Goal: Task Accomplishment & Management: Manage account settings

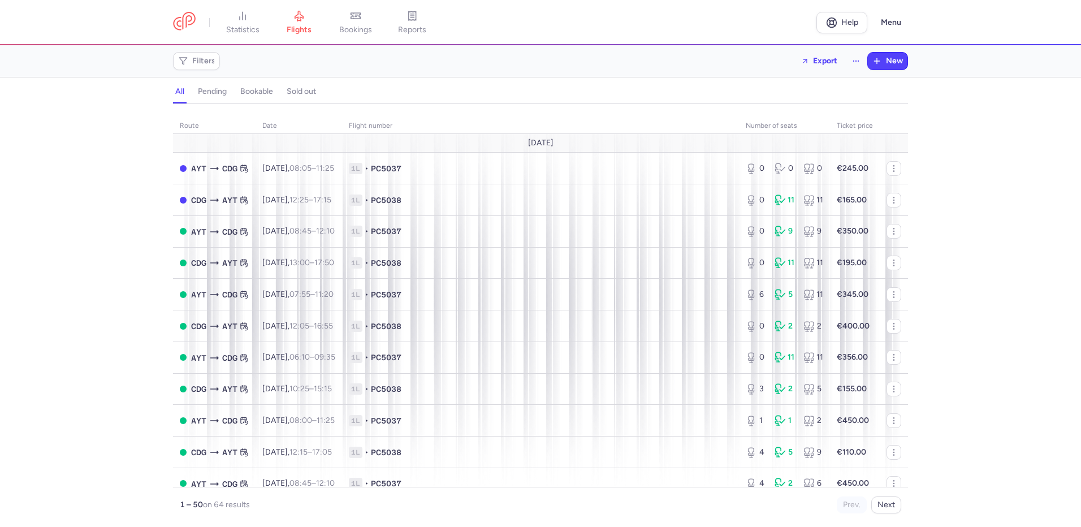
click at [366, 18] on link "bookings" at bounding box center [355, 22] width 57 height 25
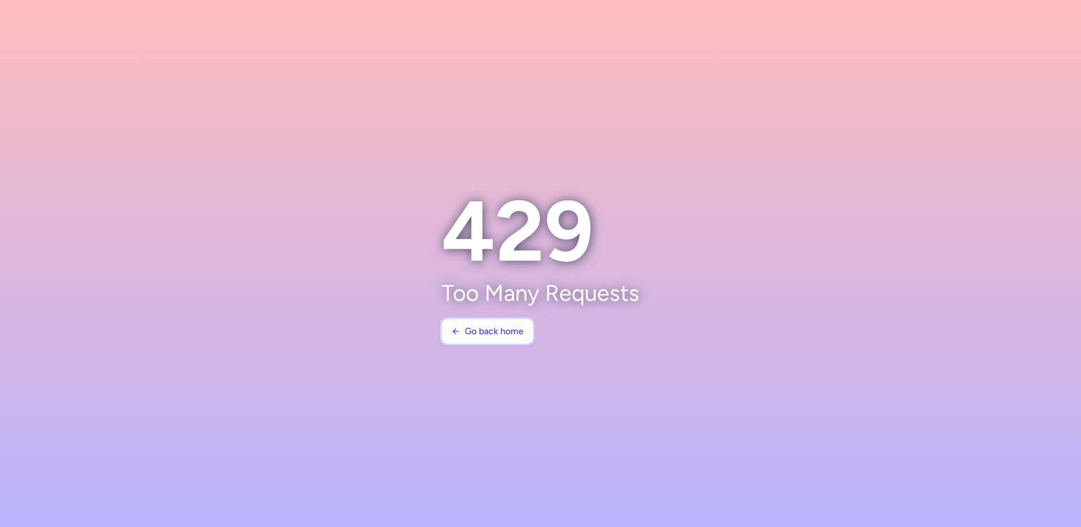
click at [487, 329] on span "Go back home" at bounding box center [494, 331] width 59 height 10
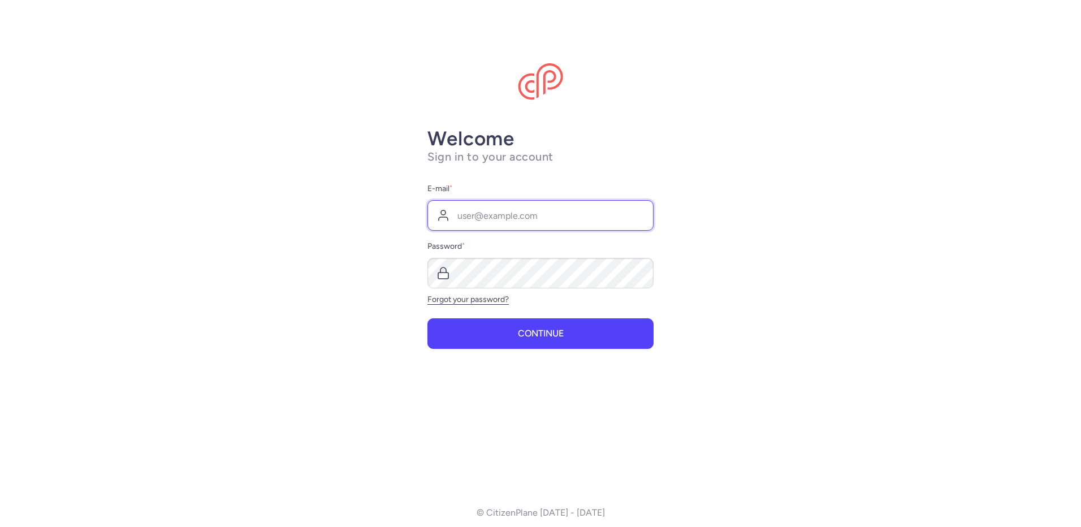
type input "info@mevsim.fr"
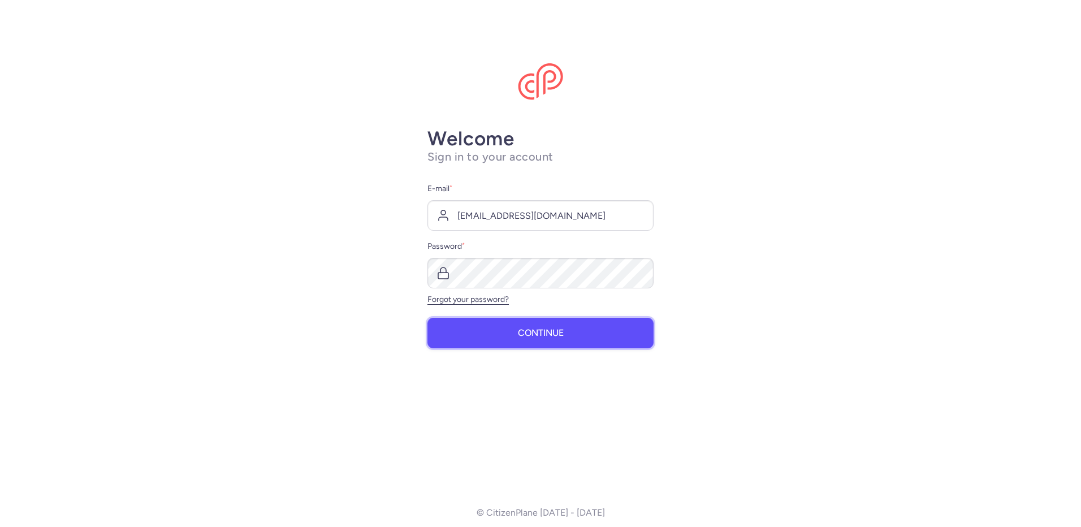
click at [527, 333] on span "Continue" at bounding box center [541, 333] width 46 height 10
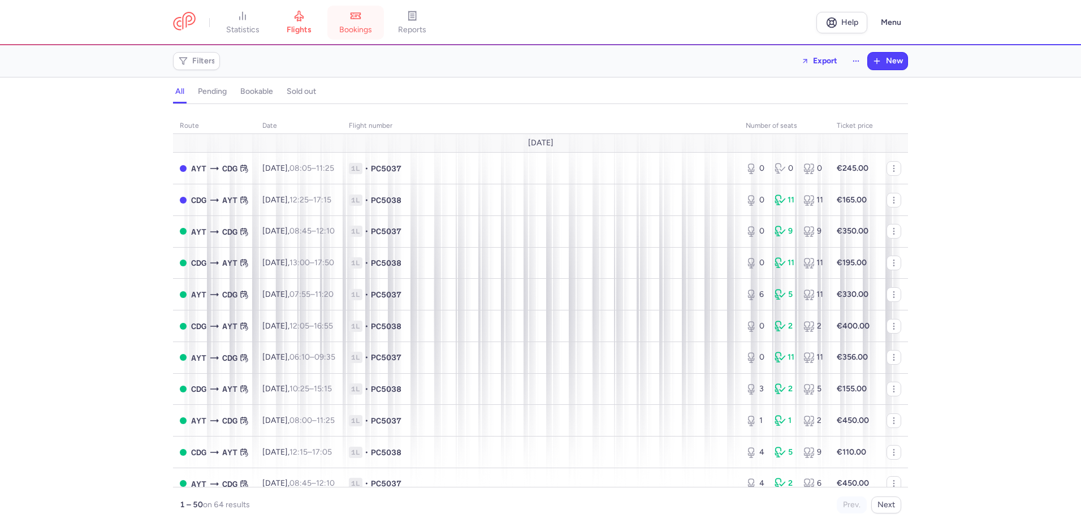
click at [366, 15] on link "bookings" at bounding box center [355, 22] width 57 height 25
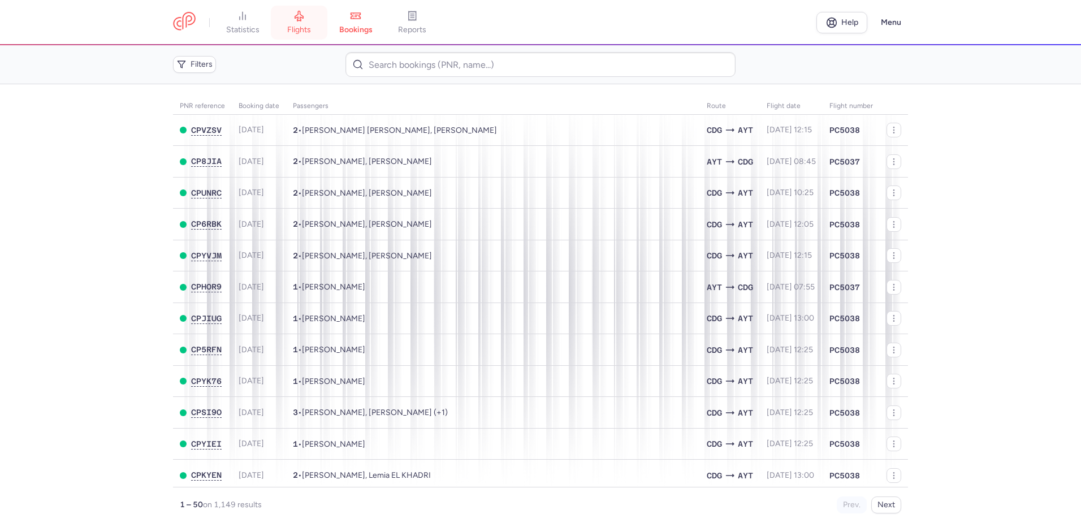
click at [305, 20] on icon at bounding box center [298, 15] width 11 height 11
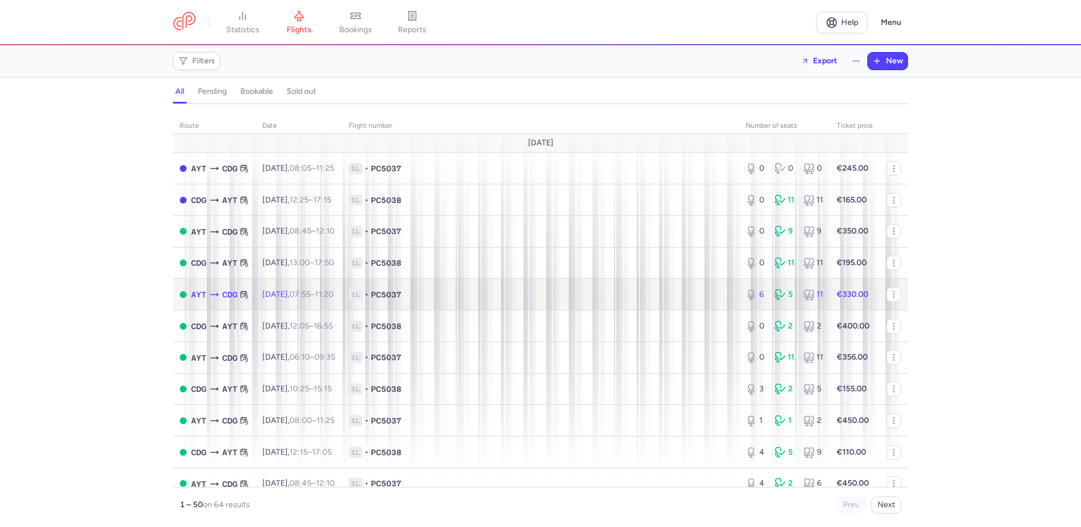
click at [540, 303] on td "1L • PC5037" at bounding box center [540, 295] width 397 height 32
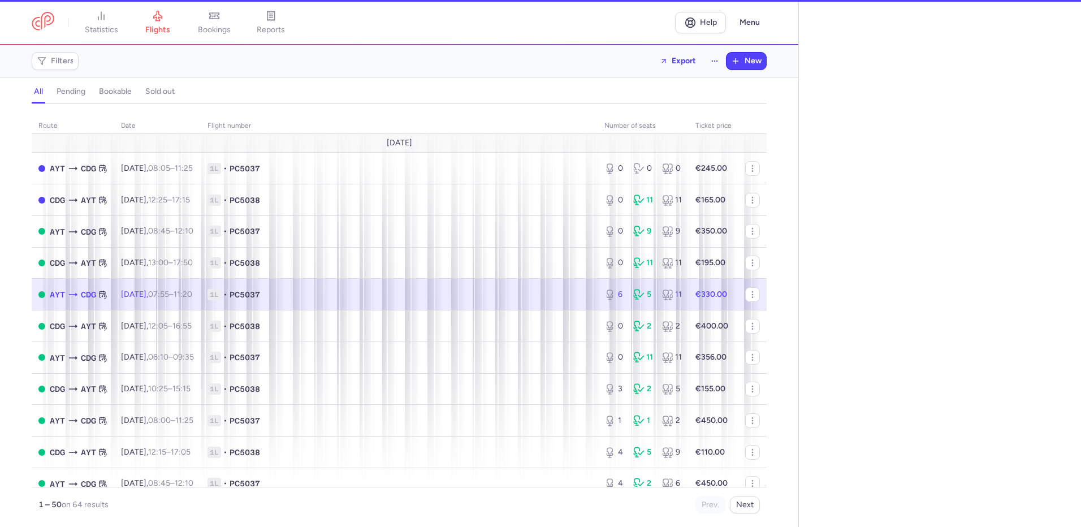
select select "hours"
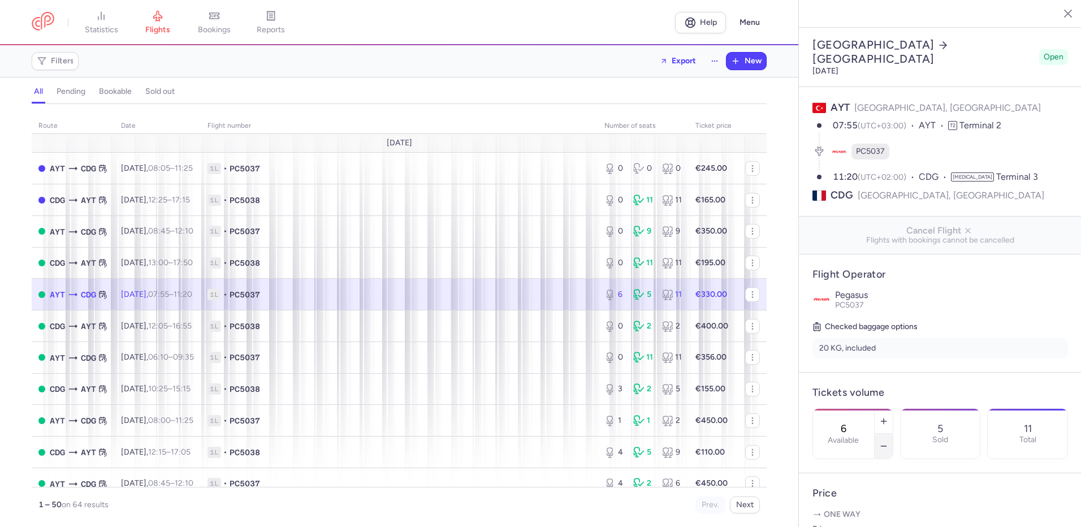
click at [888, 442] on icon "button" at bounding box center [883, 446] width 9 height 9
type input "5"
click at [854, 508] on span "Save changes" at bounding box center [850, 505] width 56 height 10
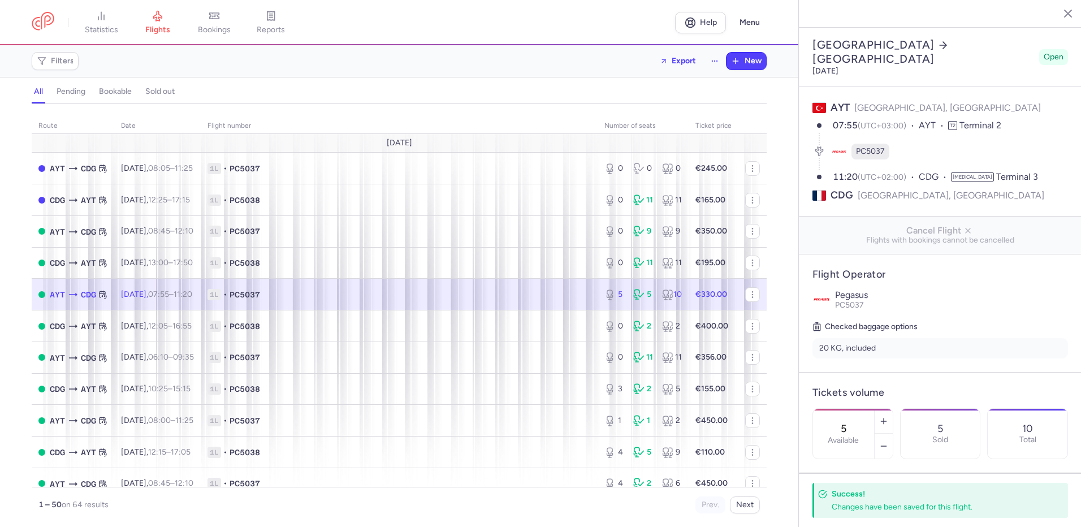
scroll to position [94, 0]
